Goal: Information Seeking & Learning: Stay updated

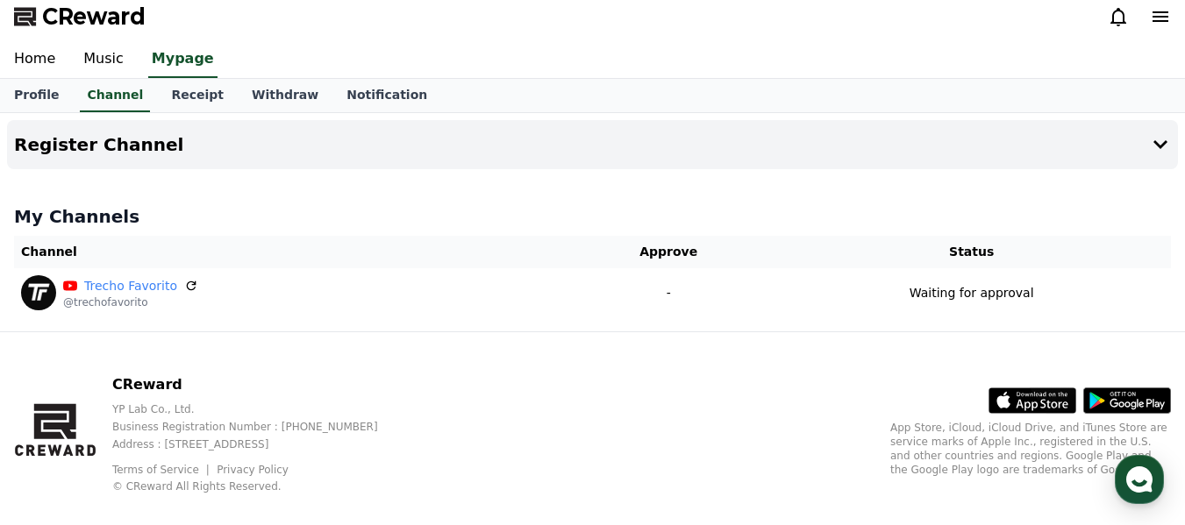
scroll to position [32, 0]
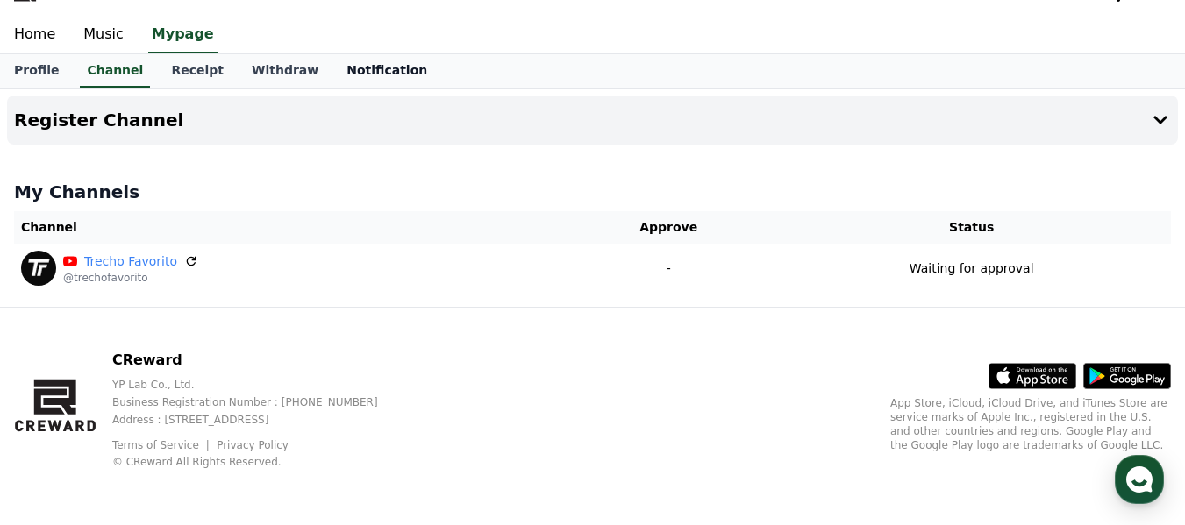
click at [342, 66] on link "Notification" at bounding box center [386, 70] width 109 height 33
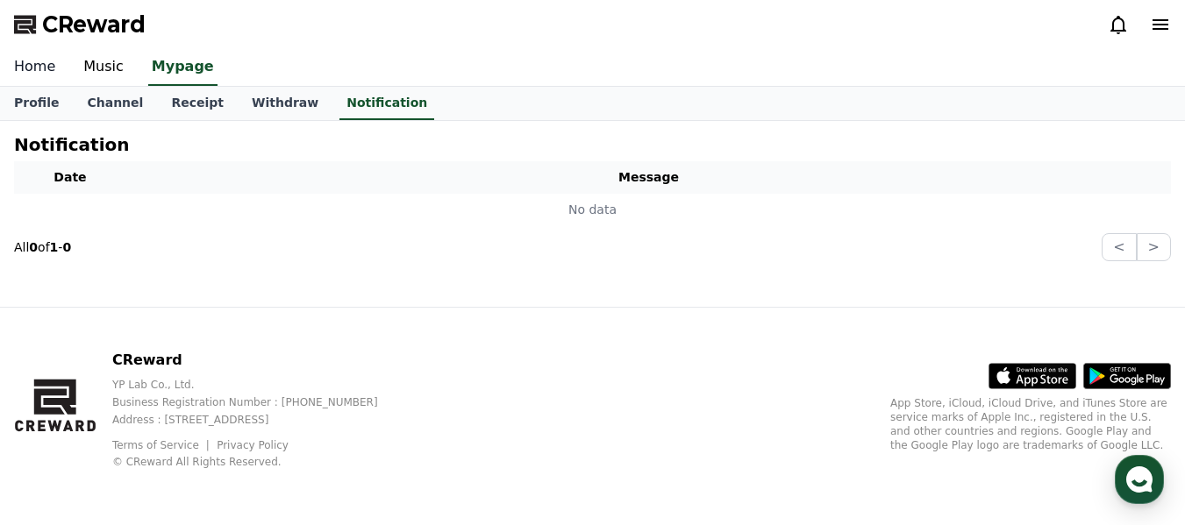
click at [38, 75] on link "Home" at bounding box center [34, 67] width 69 height 37
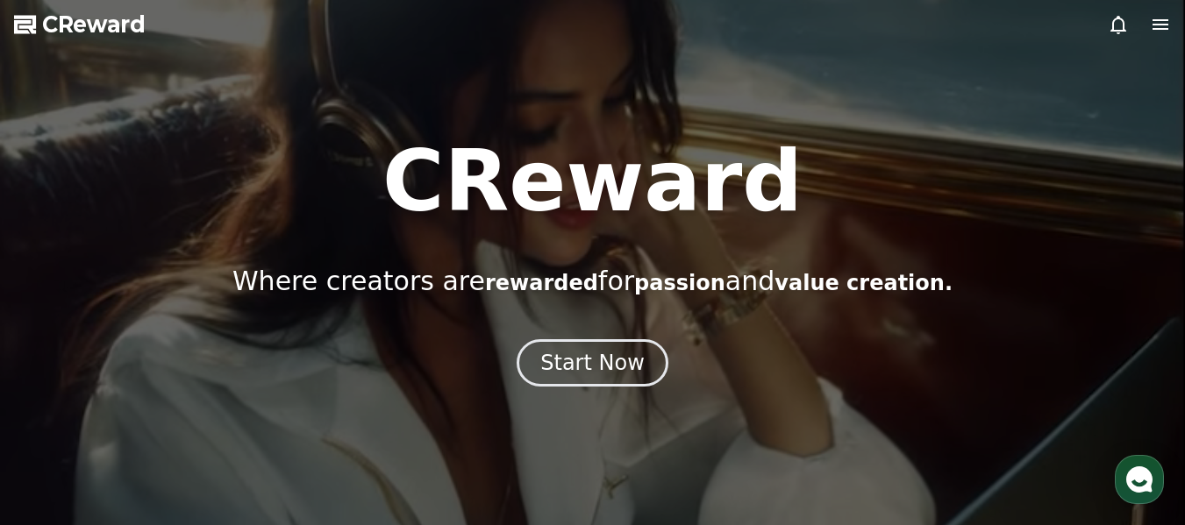
click at [1112, 28] on icon at bounding box center [1119, 25] width 16 height 18
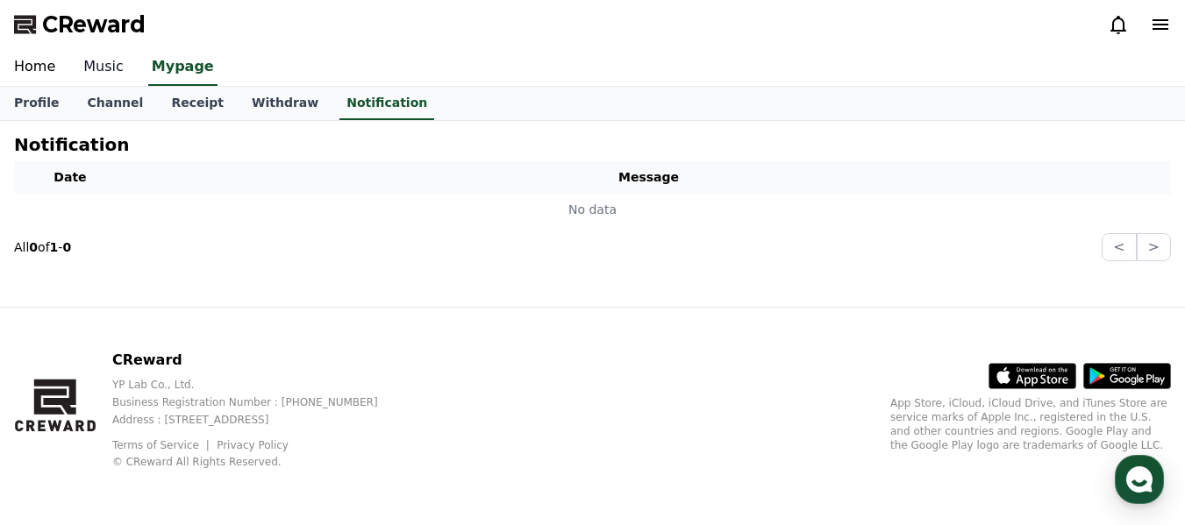
click at [97, 68] on link "Music" at bounding box center [103, 67] width 68 height 37
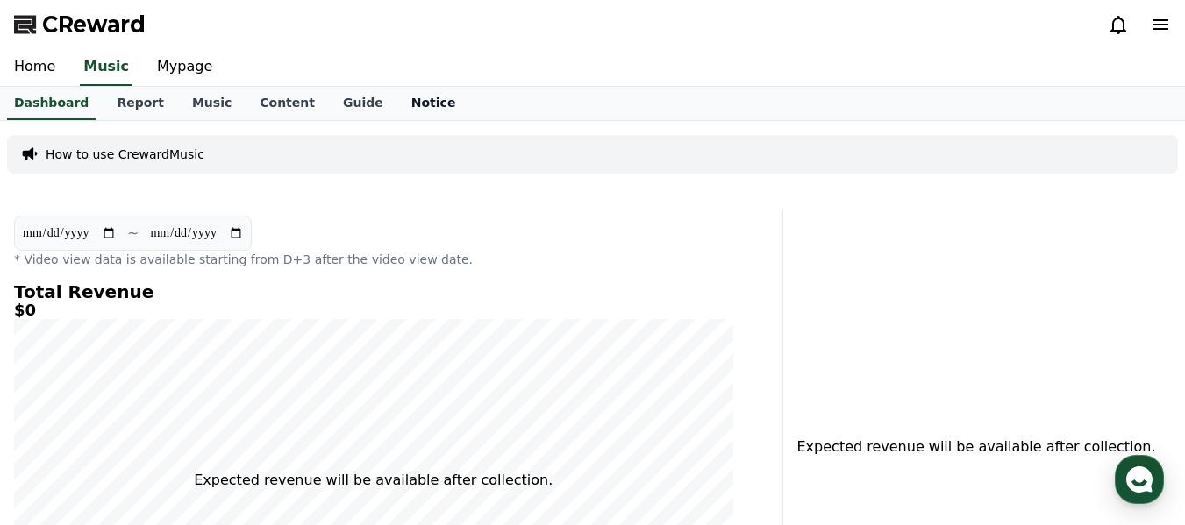
click at [400, 101] on link "Notice" at bounding box center [433, 103] width 73 height 33
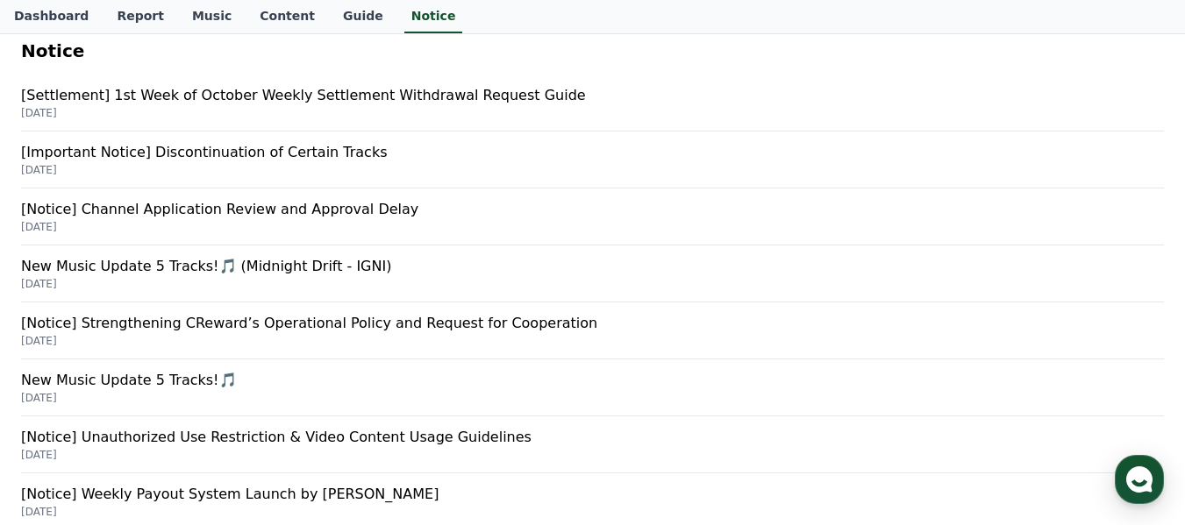
scroll to position [263, 0]
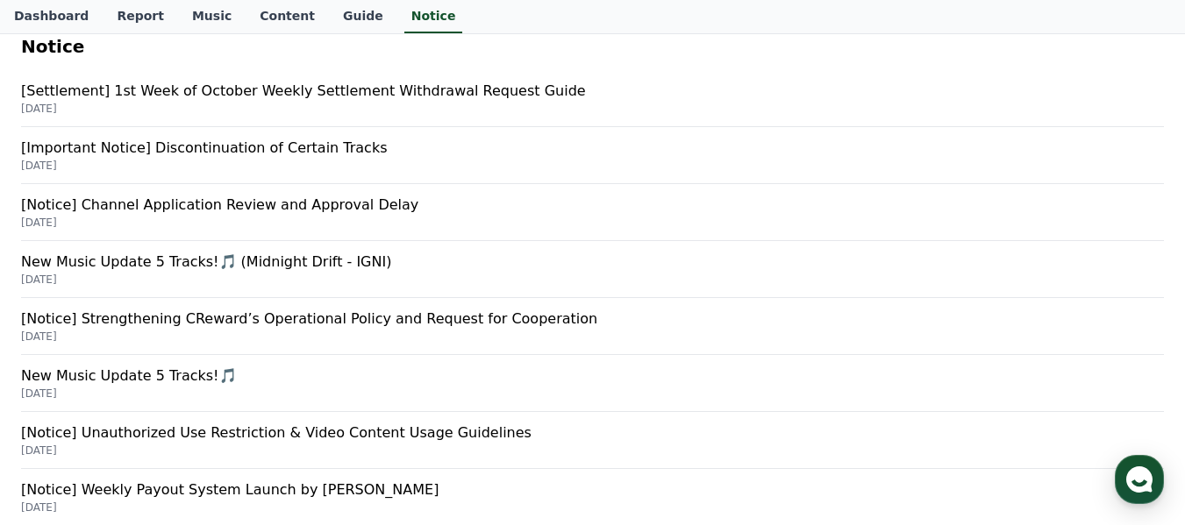
click at [350, 209] on p "[Notice] Channel Application Review and Approval Delay" at bounding box center [592, 205] width 1143 height 21
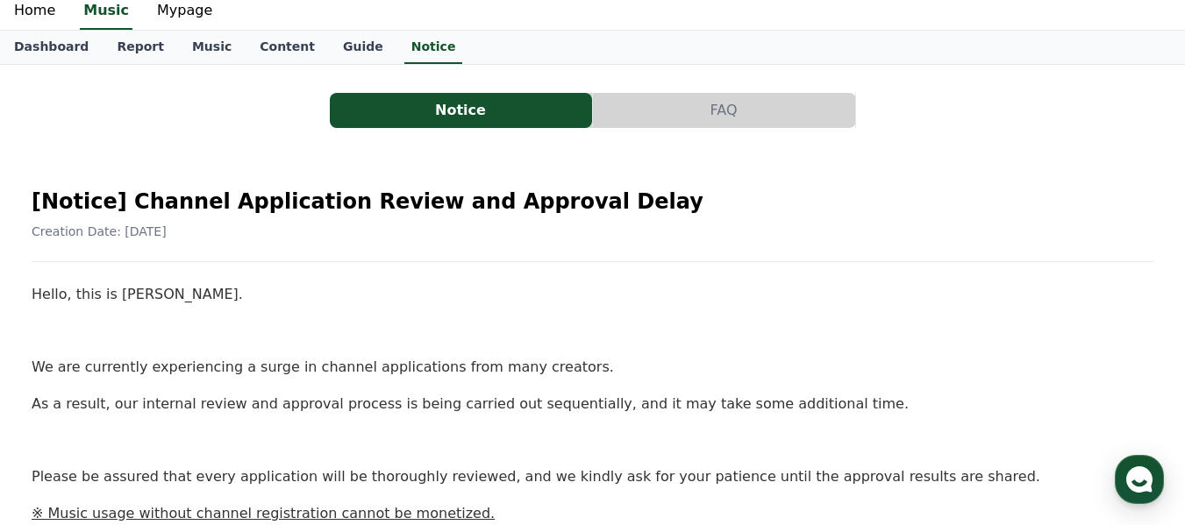
scroll to position [88, 0]
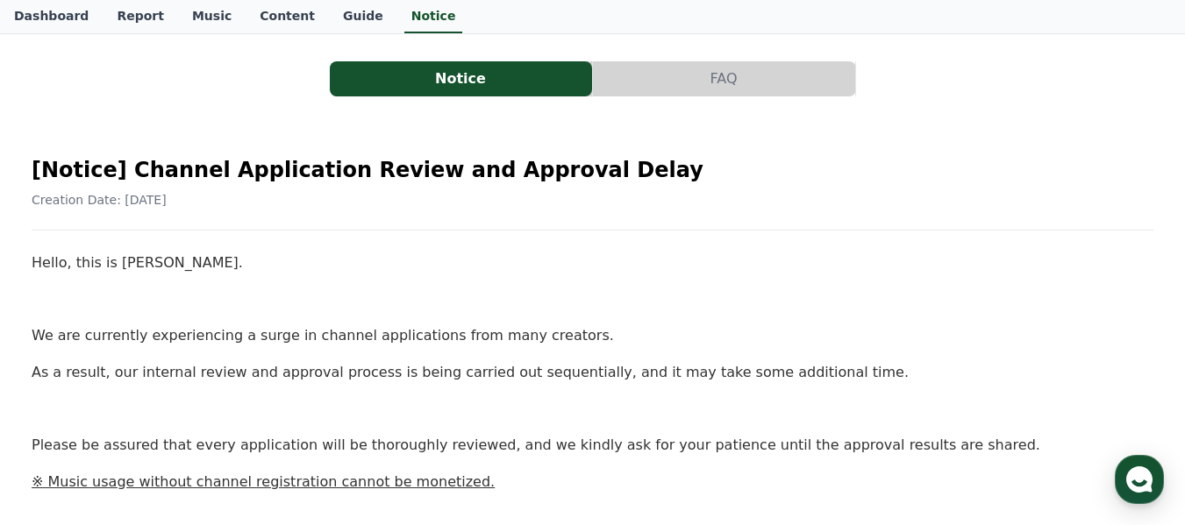
drag, startPoint x: 341, startPoint y: 271, endPoint x: 254, endPoint y: 256, distance: 88.1
click at [254, 256] on p "Hello, this is Creward." at bounding box center [593, 263] width 1122 height 23
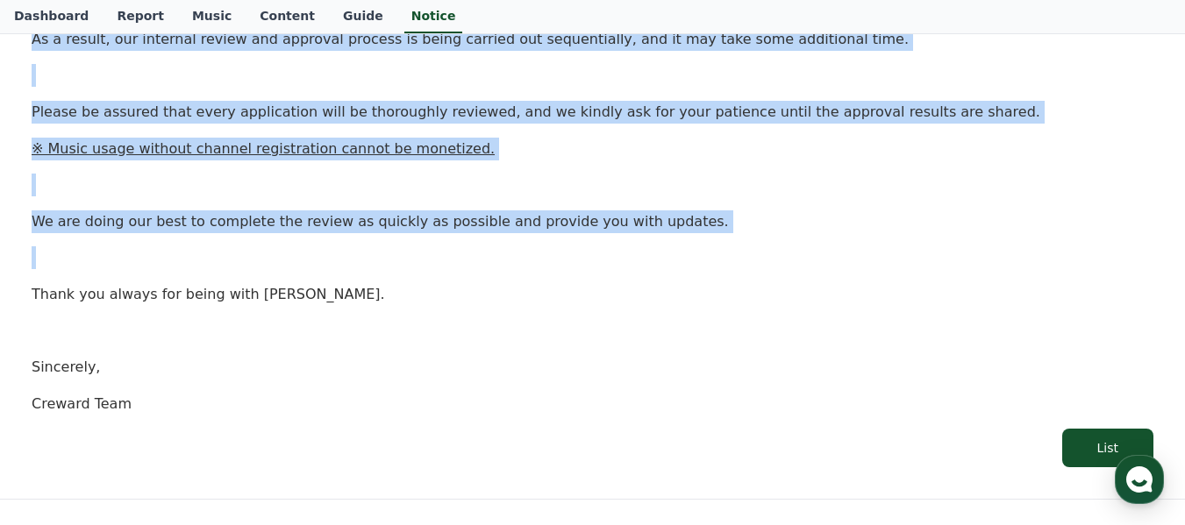
scroll to position [439, 0]
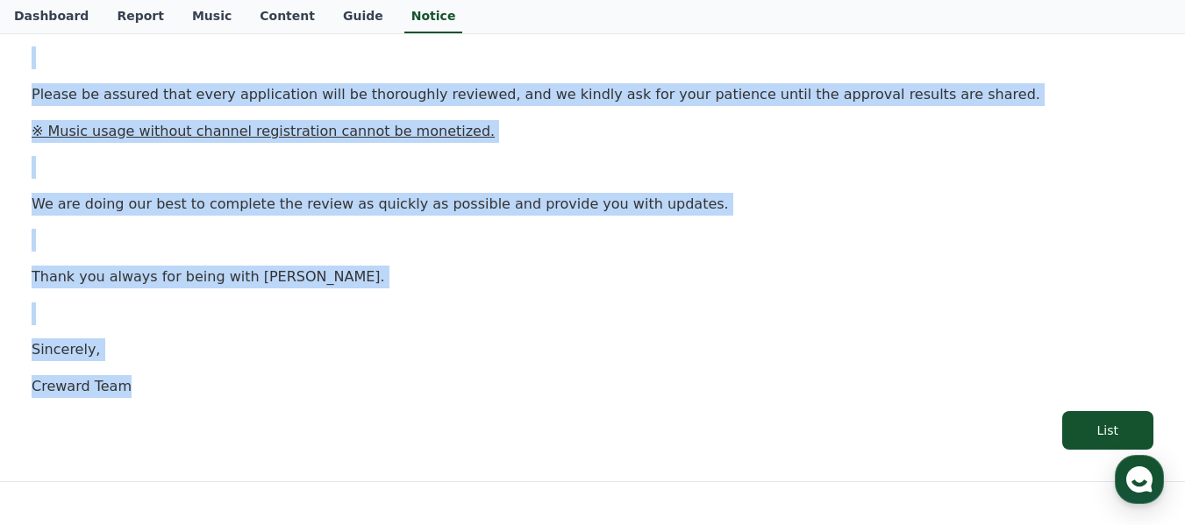
drag, startPoint x: 31, startPoint y: 89, endPoint x: 622, endPoint y: 375, distance: 656.8
click at [622, 375] on div "[Notice] Channel Application Review and Approval Delay Creation Date: 2025-09-2…" at bounding box center [592, 121] width 1129 height 666
copy div "Hello, this is Creward. We are currently experiencing a surge in channel applic…"
click at [818, 229] on p at bounding box center [593, 240] width 1122 height 23
